Goal: Communication & Community: Answer question/provide support

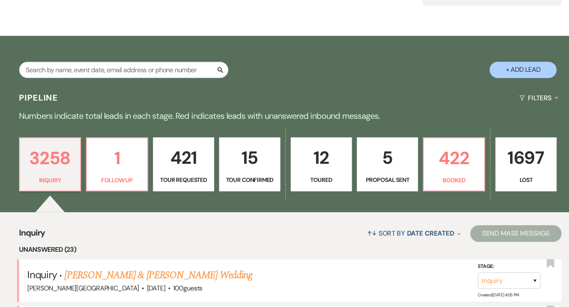
scroll to position [96, 0]
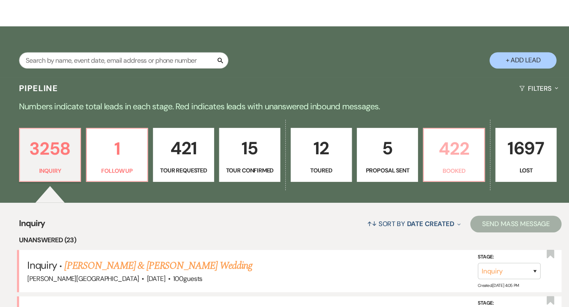
click at [426, 164] on p "422" at bounding box center [438, 157] width 47 height 26
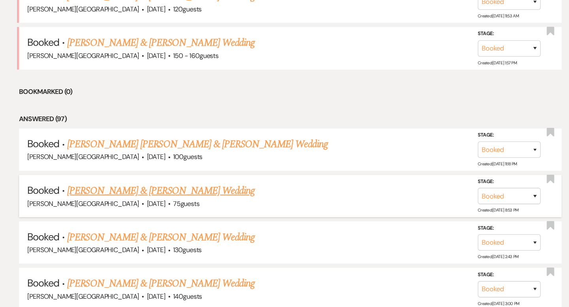
scroll to position [887, 0]
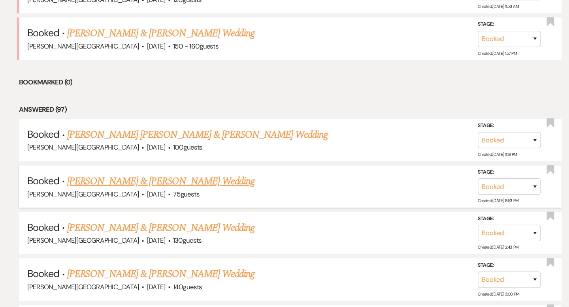
click at [160, 181] on link "[PERSON_NAME] & [PERSON_NAME] Wedding" at bounding box center [162, 188] width 177 height 14
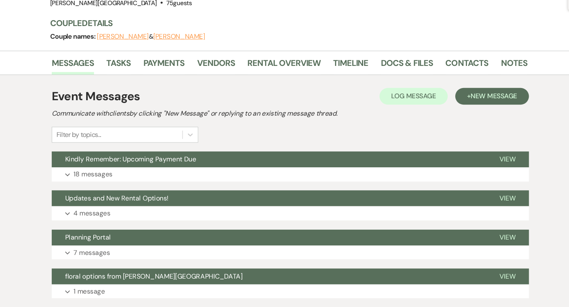
scroll to position [57, 0]
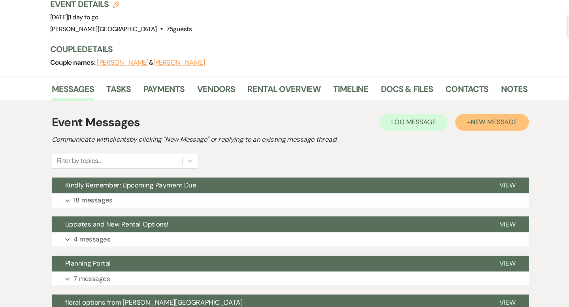
click at [458, 116] on span "New Message" at bounding box center [477, 115] width 44 height 8
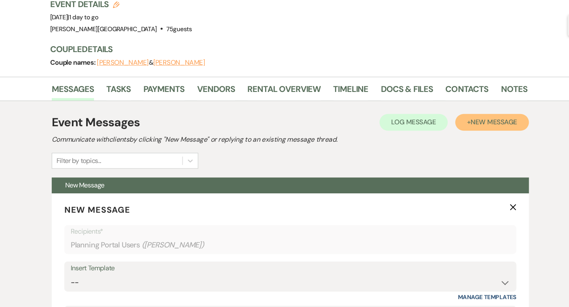
click at [465, 114] on span "New Message" at bounding box center [477, 115] width 44 height 8
click at [465, 115] on span "New Message" at bounding box center [477, 115] width 44 height 8
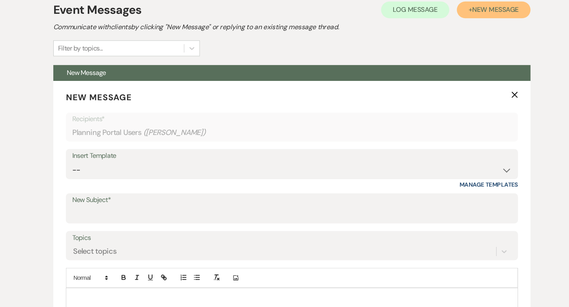
scroll to position [217, 0]
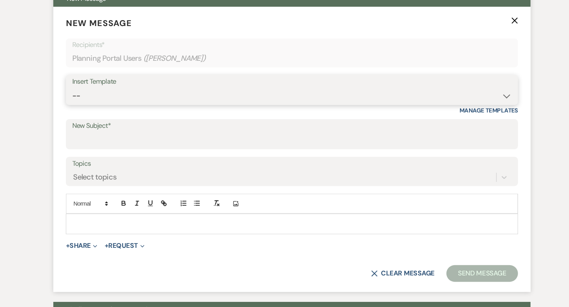
click at [141, 103] on select "-- Weven Planning Portal Introduction (Booked Events) Wedding Packages Booking …" at bounding box center [284, 107] width 415 height 15
select select "1868"
type input "Check in info"
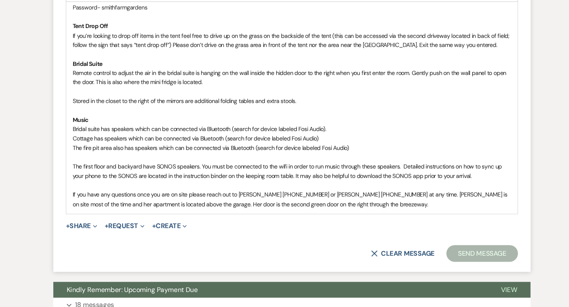
scroll to position [979, 0]
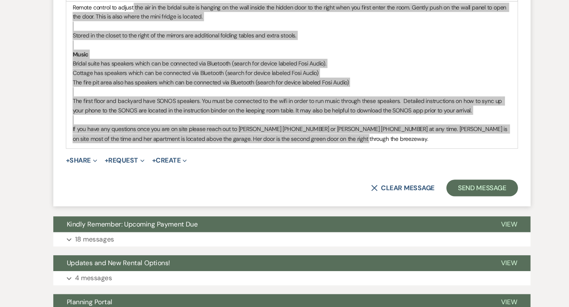
drag, startPoint x: 342, startPoint y: 157, endPoint x: 135, endPoint y: 31, distance: 242.5
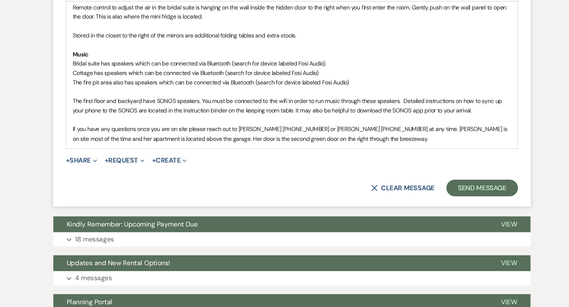
click at [344, 153] on p "If you have any questions once you are on site please reach out to [PERSON_NAME…" at bounding box center [284, 144] width 414 height 18
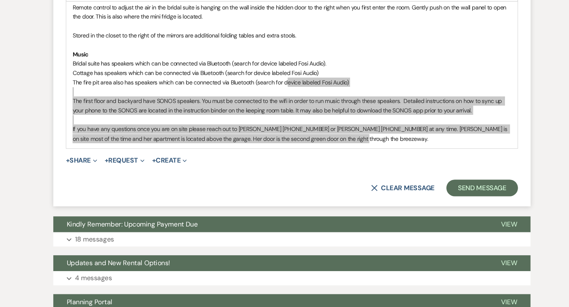
drag, startPoint x: 345, startPoint y: 157, endPoint x: 278, endPoint y: 102, distance: 87.6
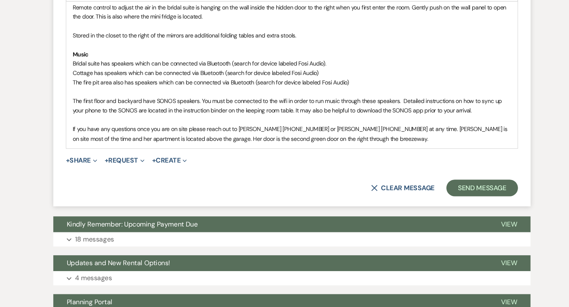
click at [396, 108] on p at bounding box center [284, 104] width 414 height 9
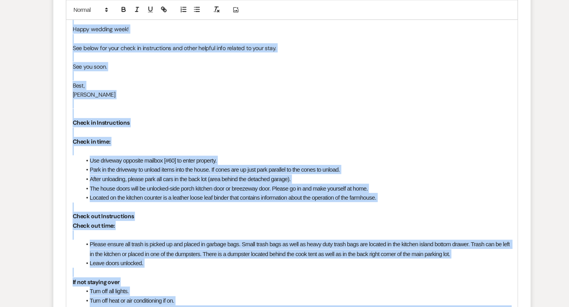
scroll to position [232, 0]
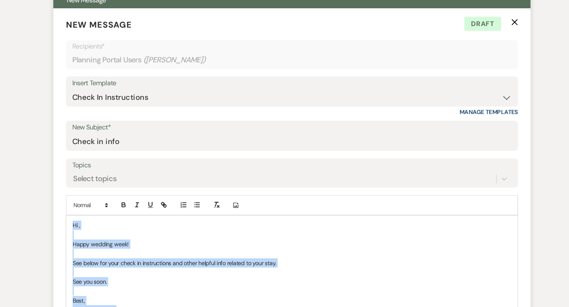
drag, startPoint x: 345, startPoint y: 154, endPoint x: 77, endPoint y: 208, distance: 274.2
copy div "Lo , Ipsum dolorsi amet! Con adipi eli sedd eiusm te incididuntut lab etdol mag…"
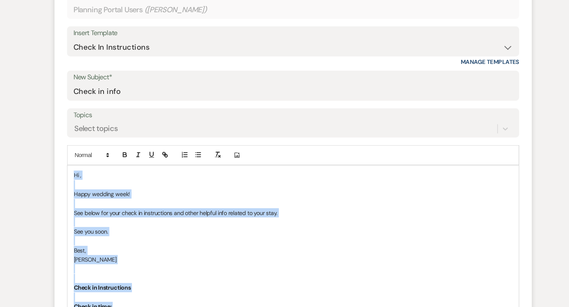
scroll to position [276, 0]
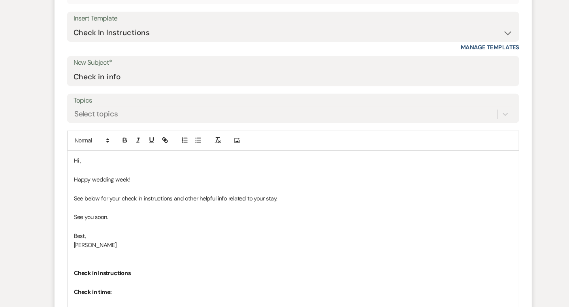
click at [119, 169] on p "Hi ," at bounding box center [284, 169] width 414 height 9
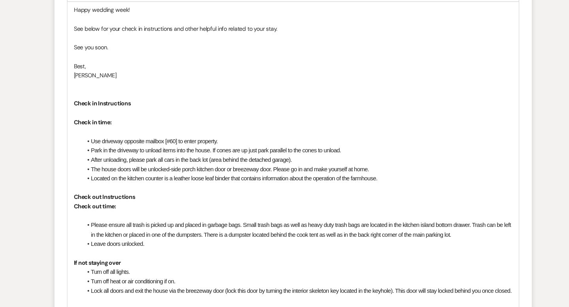
scroll to position [469, 0]
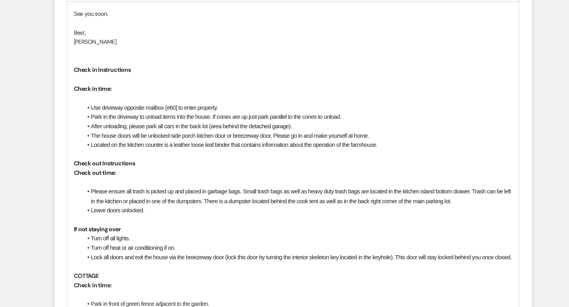
click at [140, 174] on p "Check out Instructions" at bounding box center [284, 171] width 414 height 9
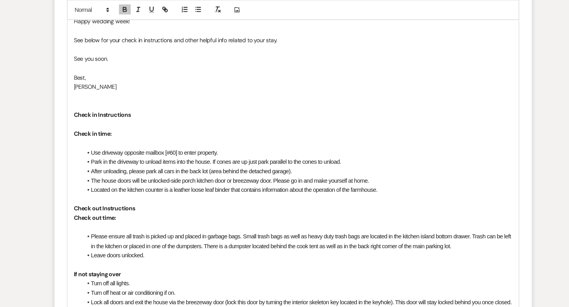
scroll to position [433, 0]
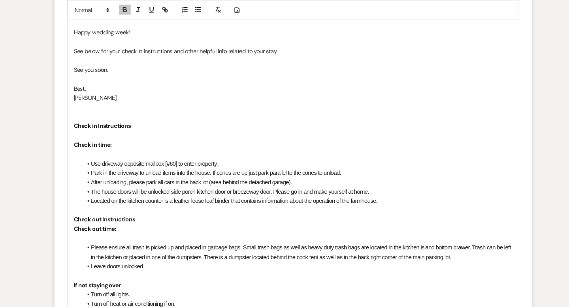
click at [140, 130] on p at bounding box center [284, 128] width 414 height 9
click at [136, 137] on p "Check in time:" at bounding box center [284, 136] width 414 height 9
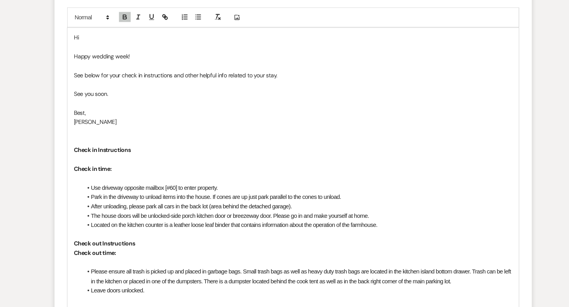
scroll to position [406, 0]
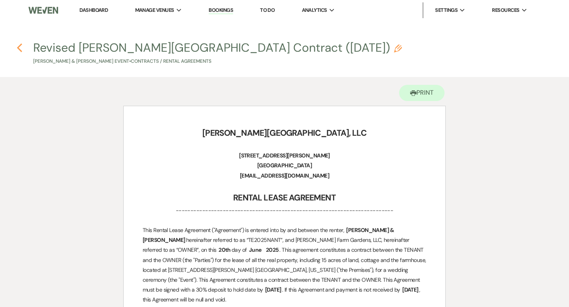
click at [20, 46] on icon "Previous" at bounding box center [20, 47] width 6 height 9
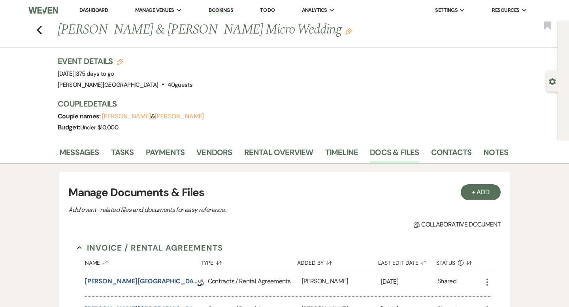
click at [97, 8] on link "Dashboard" at bounding box center [93, 10] width 28 height 7
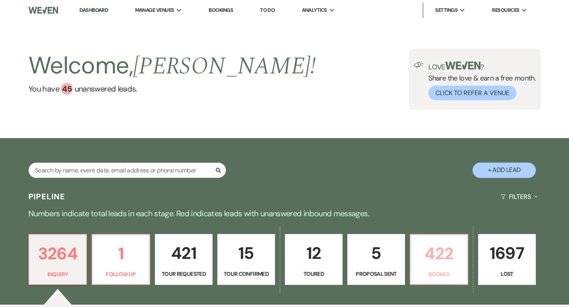
click at [439, 251] on p "422" at bounding box center [438, 254] width 47 height 26
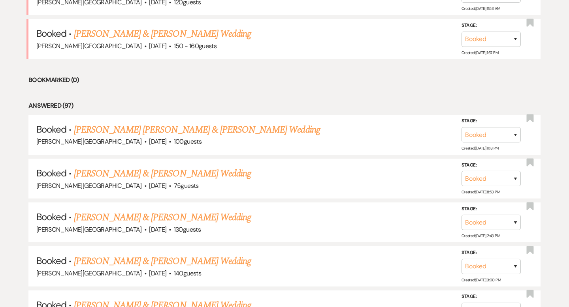
scroll to position [902, 0]
click at [160, 254] on link "[PERSON_NAME] & [PERSON_NAME] Wedding" at bounding box center [162, 261] width 177 height 14
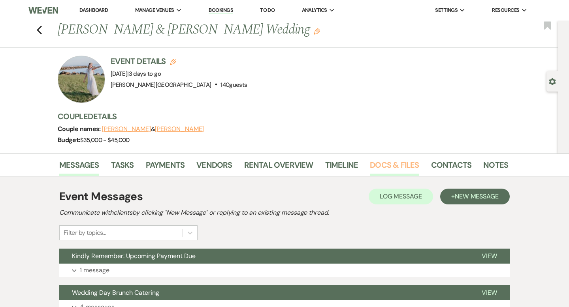
click at [393, 167] on link "Docs & Files" at bounding box center [394, 167] width 49 height 17
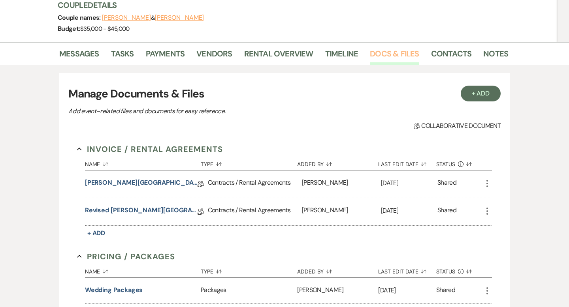
scroll to position [150, 0]
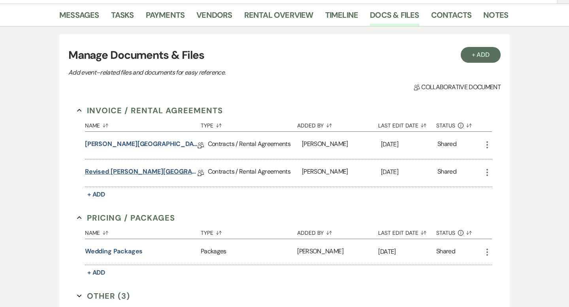
click at [161, 172] on link "Revised Smith Farm Gardens Contract" at bounding box center [141, 173] width 113 height 12
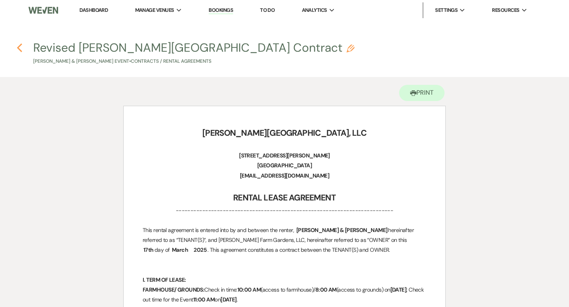
click at [21, 47] on icon "Previous" at bounding box center [20, 47] width 6 height 9
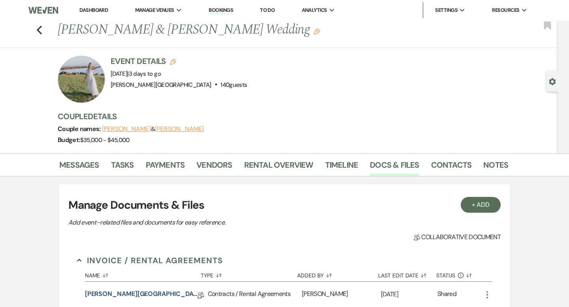
scroll to position [150, 0]
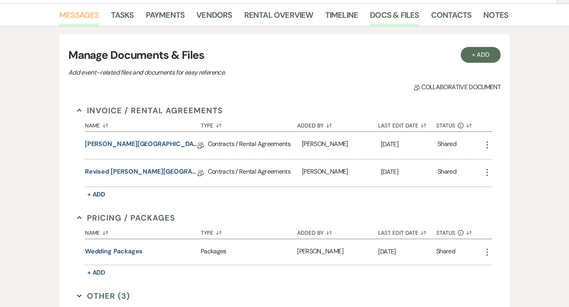
click at [89, 16] on link "Messages" at bounding box center [79, 17] width 40 height 17
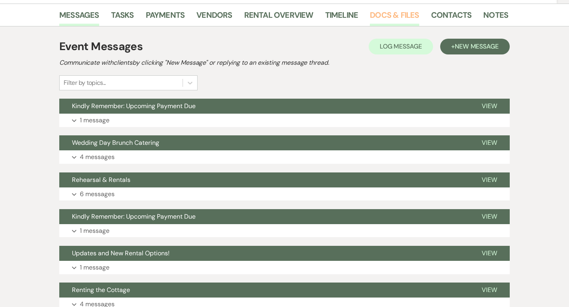
click at [386, 11] on link "Docs & Files" at bounding box center [394, 17] width 49 height 17
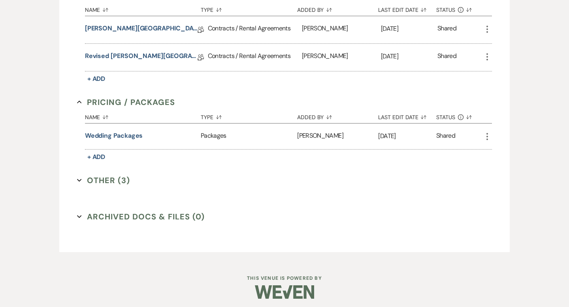
scroll to position [269, 0]
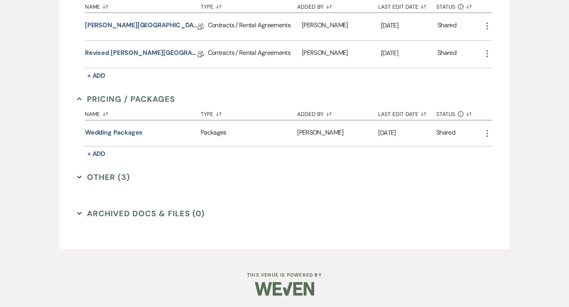
click at [123, 179] on button "Other (3) Expand" at bounding box center [103, 178] width 53 height 12
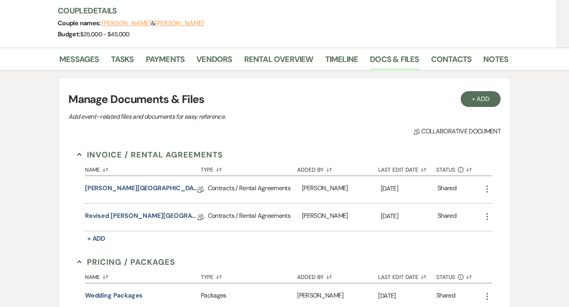
scroll to position [17, 0]
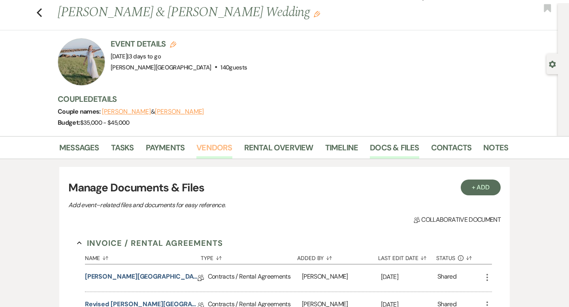
click at [207, 145] on link "Vendors" at bounding box center [214, 149] width 36 height 17
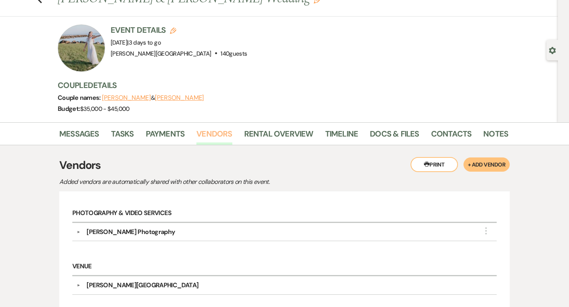
scroll to position [13, 0]
